Goal: Task Accomplishment & Management: Manage account settings

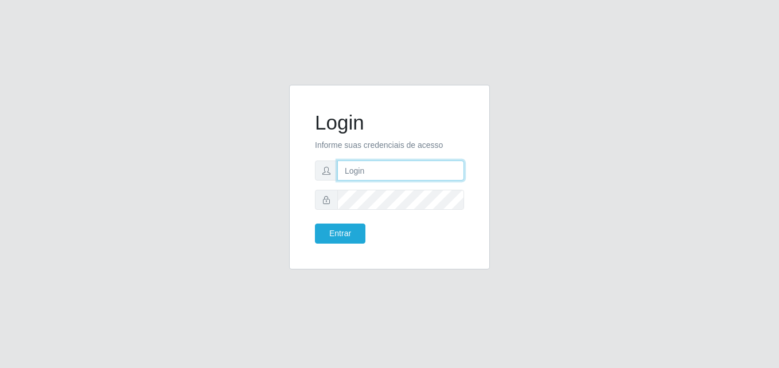
click at [378, 173] on input "text" at bounding box center [400, 171] width 127 height 20
type input "83986161474"
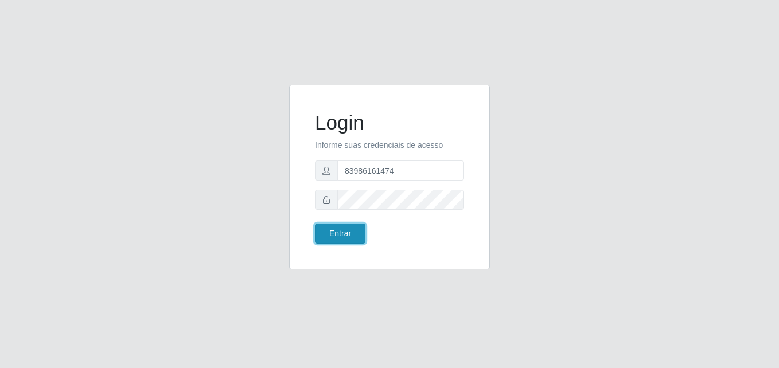
click at [340, 237] on button "Entrar" at bounding box center [340, 234] width 50 height 20
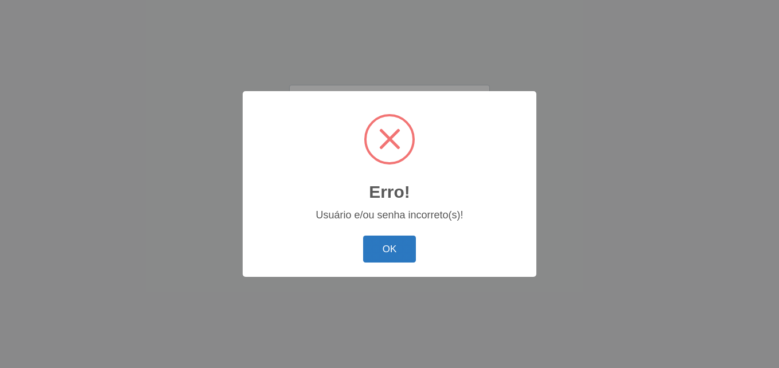
click at [411, 247] on button "OK" at bounding box center [389, 249] width 53 height 27
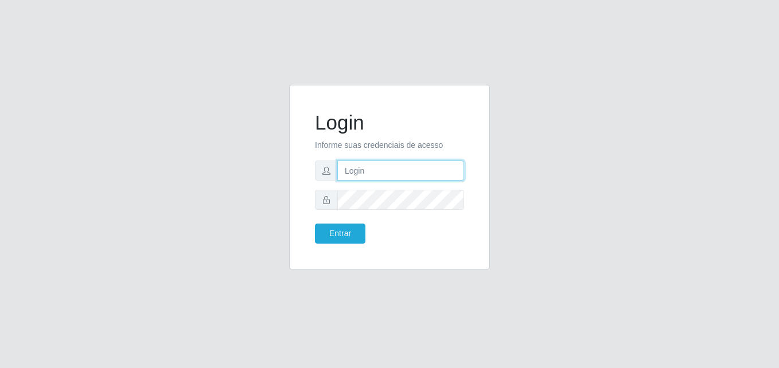
click at [372, 169] on input "text" at bounding box center [400, 171] width 127 height 20
click at [565, 115] on div "Login Informe suas credenciais de acesso Entrar" at bounding box center [390, 184] width 654 height 199
click at [419, 168] on input "text" at bounding box center [400, 171] width 127 height 20
type input "luzivania souza"
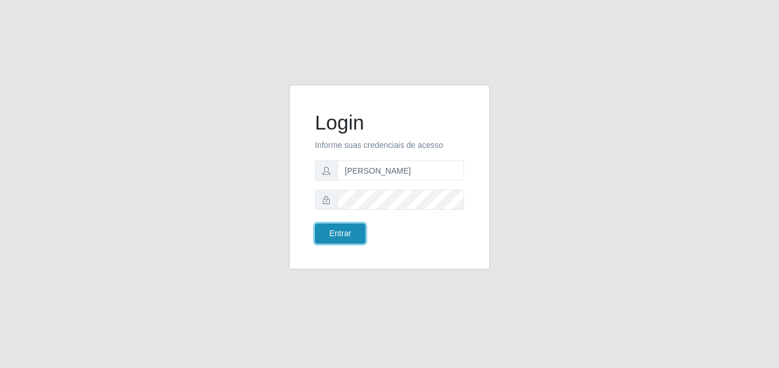
click at [357, 225] on button "Entrar" at bounding box center [340, 234] width 50 height 20
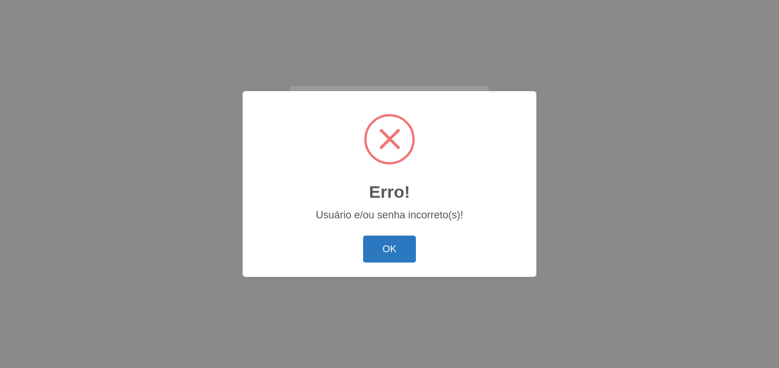
click at [393, 239] on button "OK" at bounding box center [389, 249] width 53 height 27
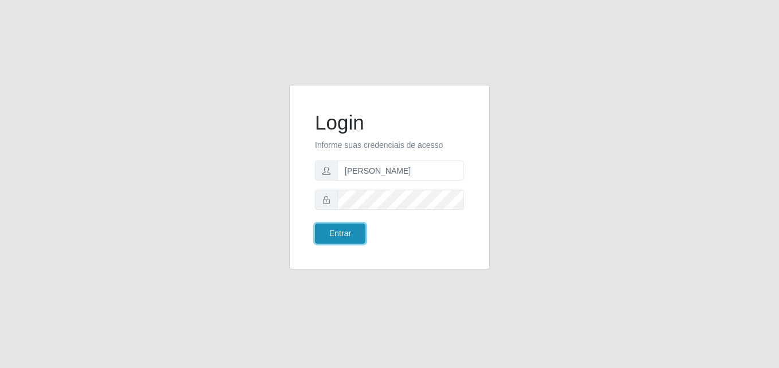
click at [344, 230] on button "Entrar" at bounding box center [340, 234] width 50 height 20
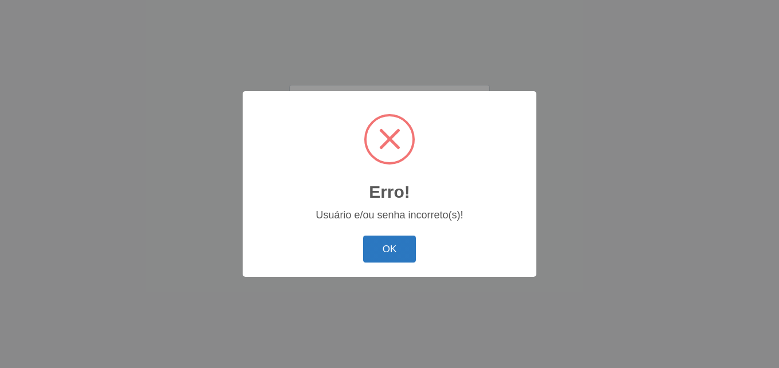
click at [383, 243] on button "OK" at bounding box center [389, 249] width 53 height 27
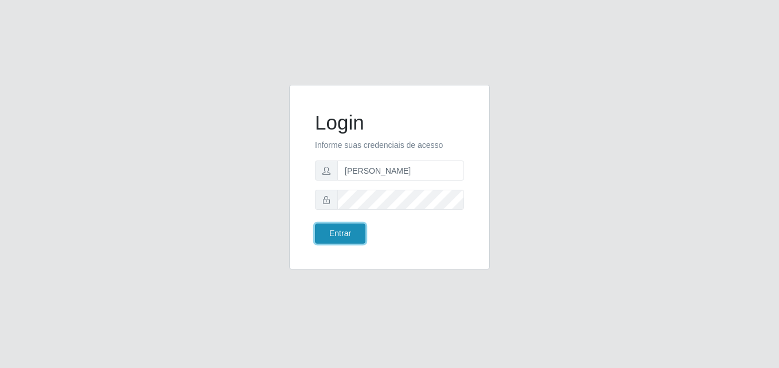
click at [351, 240] on button "Entrar" at bounding box center [340, 234] width 50 height 20
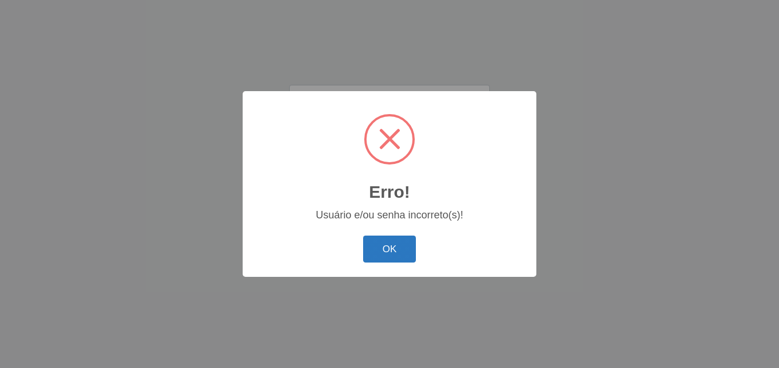
click at [382, 246] on button "OK" at bounding box center [389, 249] width 53 height 27
